Goal: Information Seeking & Learning: Check status

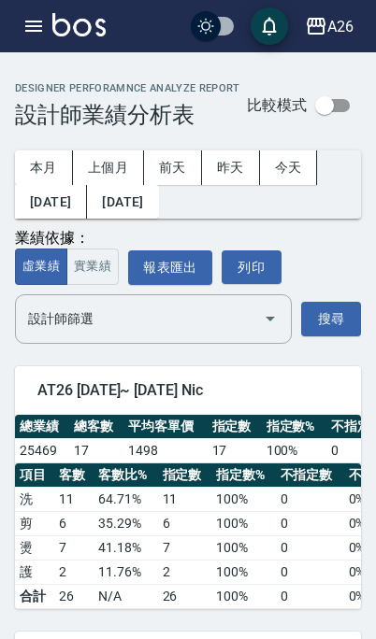
scroll to position [101, 0]
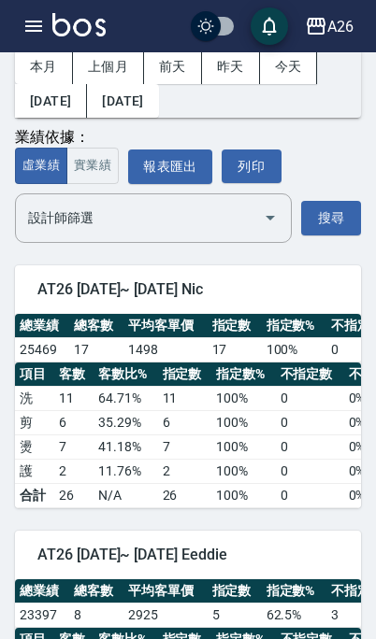
click at [15, 25] on button "button" at bounding box center [33, 25] width 37 height 37
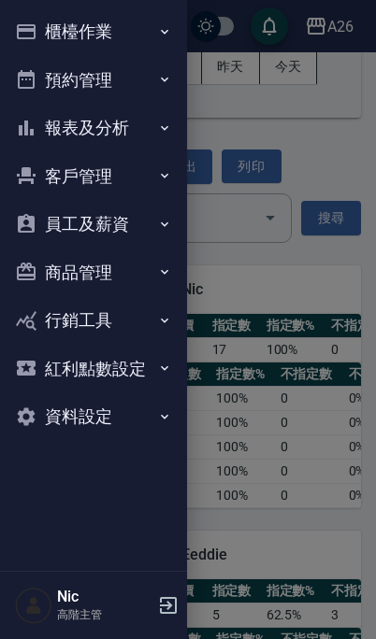
click at [40, 104] on button "報表及分析" at bounding box center [93, 128] width 172 height 49
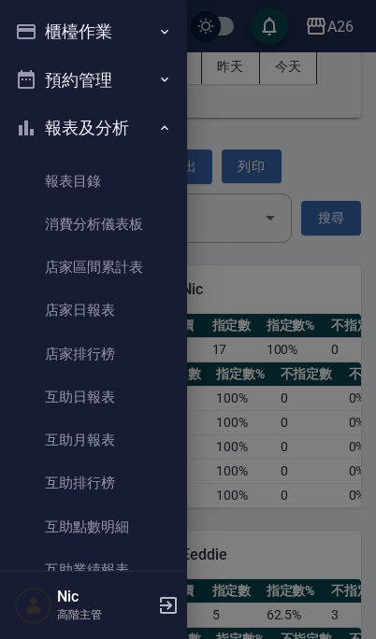
click at [54, 289] on link "店家日報表" at bounding box center [93, 310] width 172 height 43
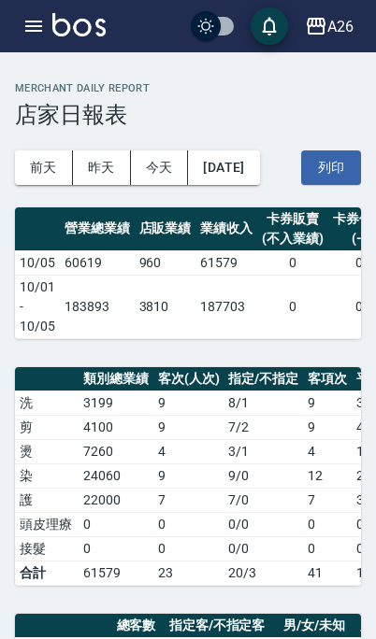
click at [13, 31] on div "A26 登出" at bounding box center [188, 26] width 376 height 52
click at [26, 29] on icon "button" at bounding box center [33, 26] width 17 height 11
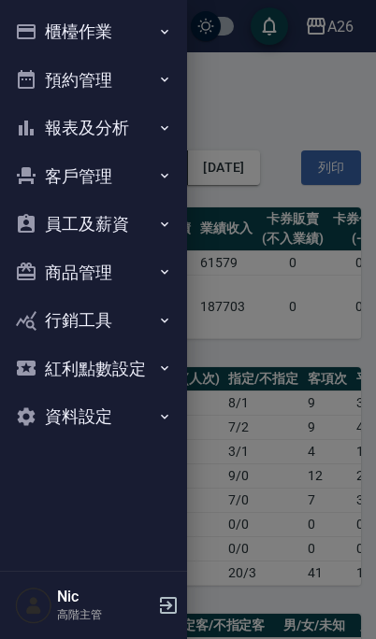
click at [25, 104] on button "報表及分析" at bounding box center [93, 128] width 172 height 49
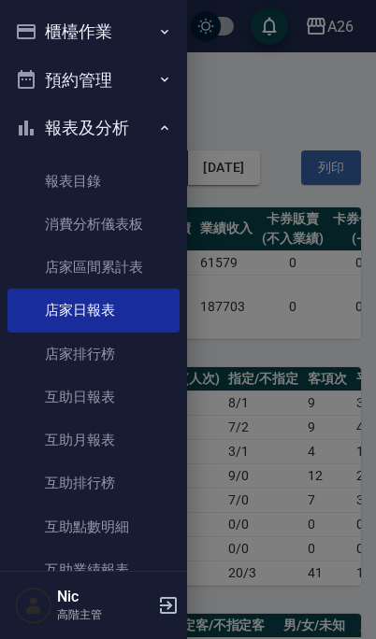
click at [29, 21] on button "櫃檯作業" at bounding box center [93, 31] width 172 height 49
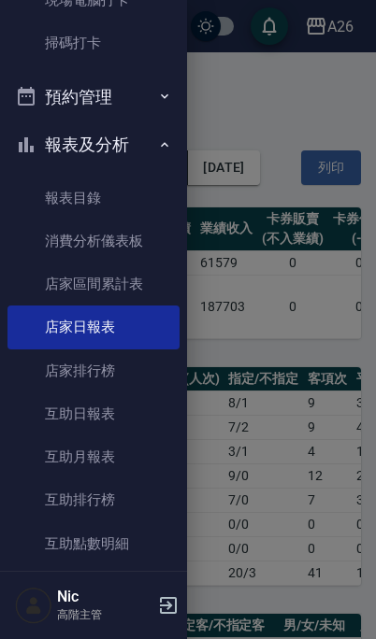
scroll to position [522, 0]
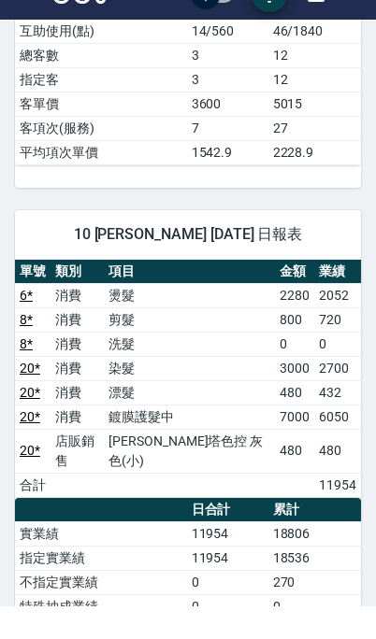
scroll to position [2599, 0]
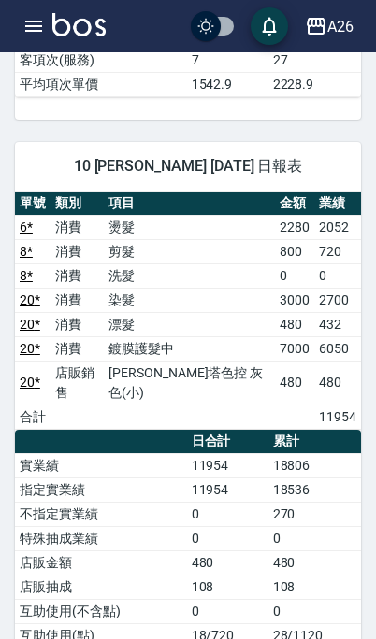
click at [34, 32] on button "button" at bounding box center [33, 25] width 37 height 37
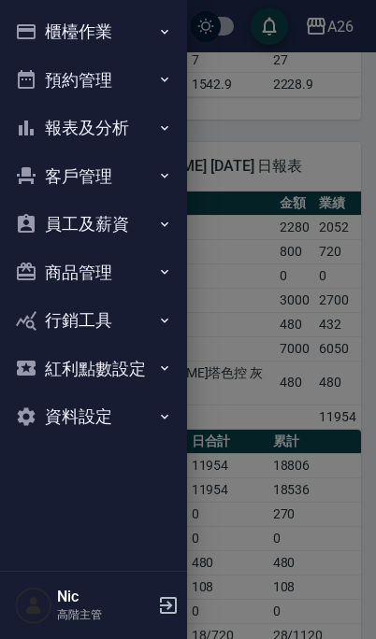
click at [24, 104] on button "報表及分析" at bounding box center [93, 128] width 172 height 49
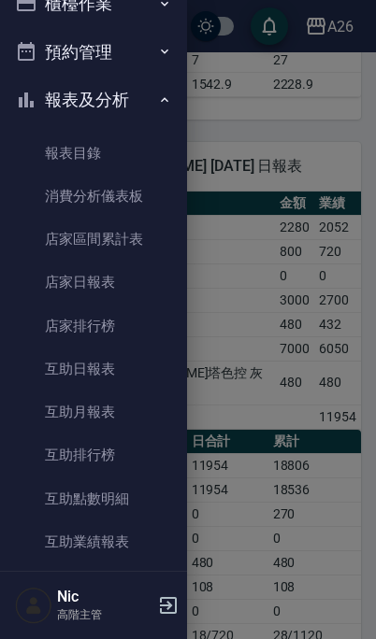
scroll to position [3, 0]
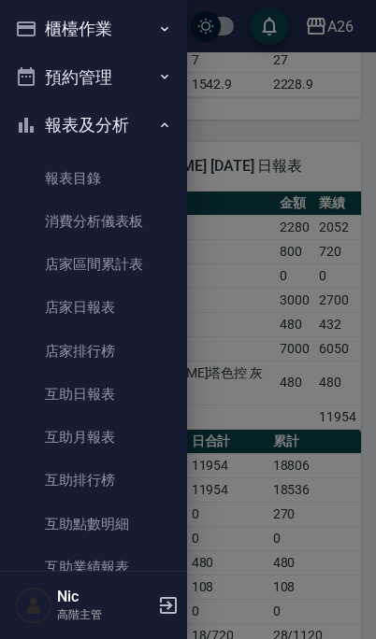
click at [59, 373] on link "互助日報表" at bounding box center [93, 394] width 172 height 43
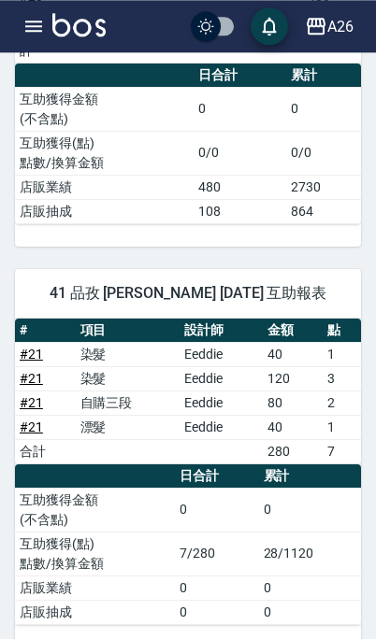
scroll to position [1117, 0]
